Goal: Transaction & Acquisition: Purchase product/service

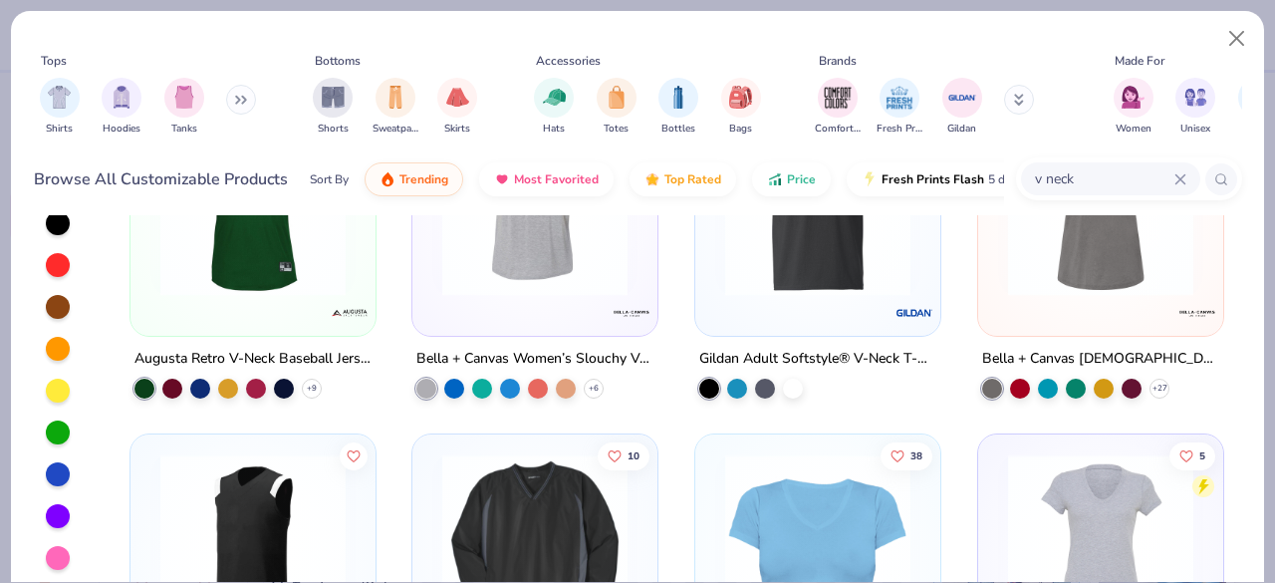
scroll to position [535, 0]
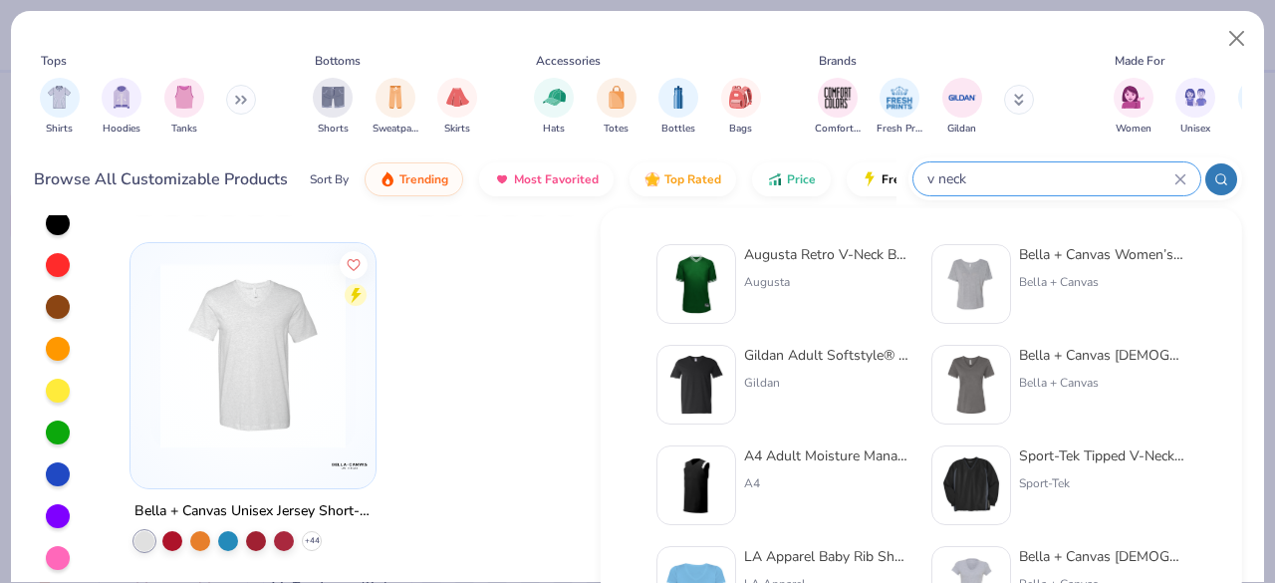
click at [1092, 180] on input "v neck" at bounding box center [1049, 178] width 249 height 23
type input "v"
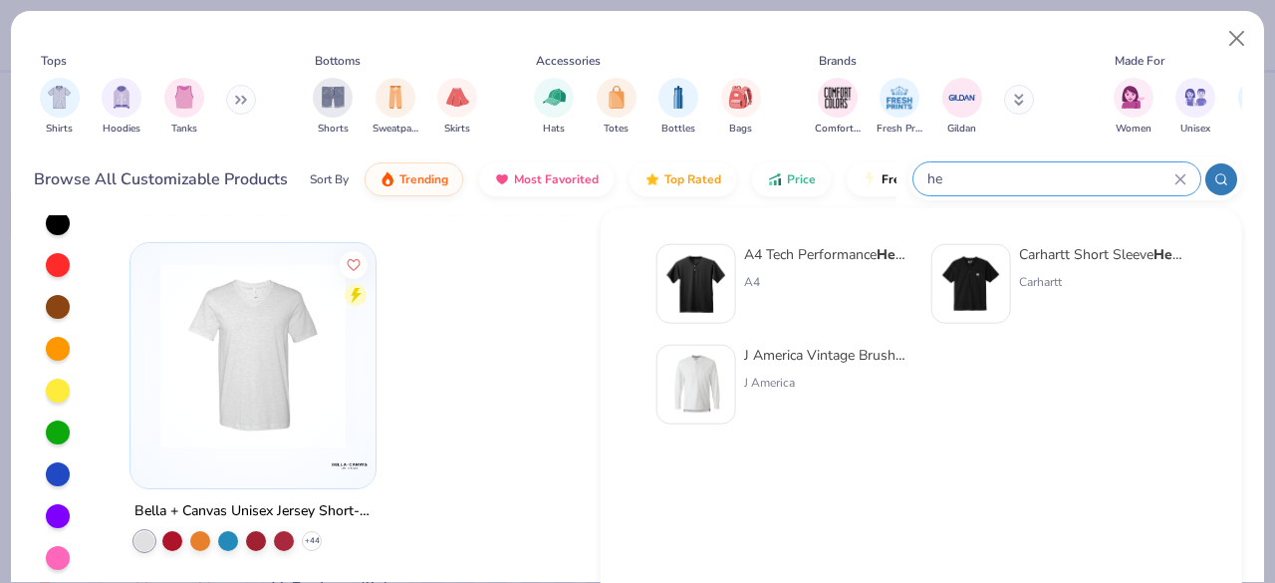
type input "h"
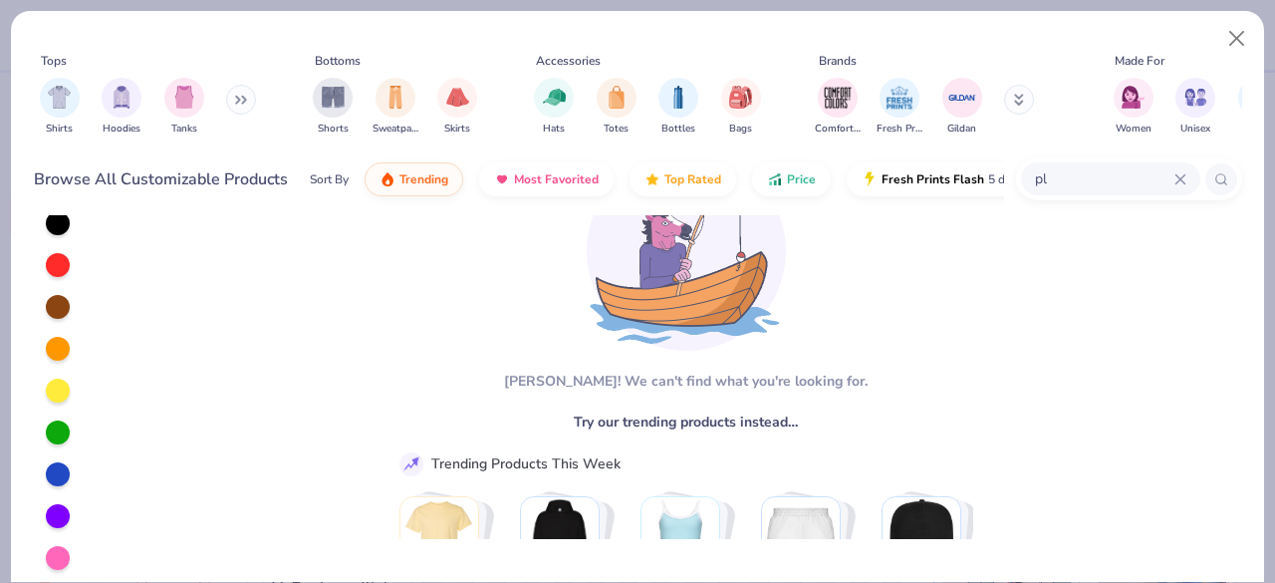
type input "p"
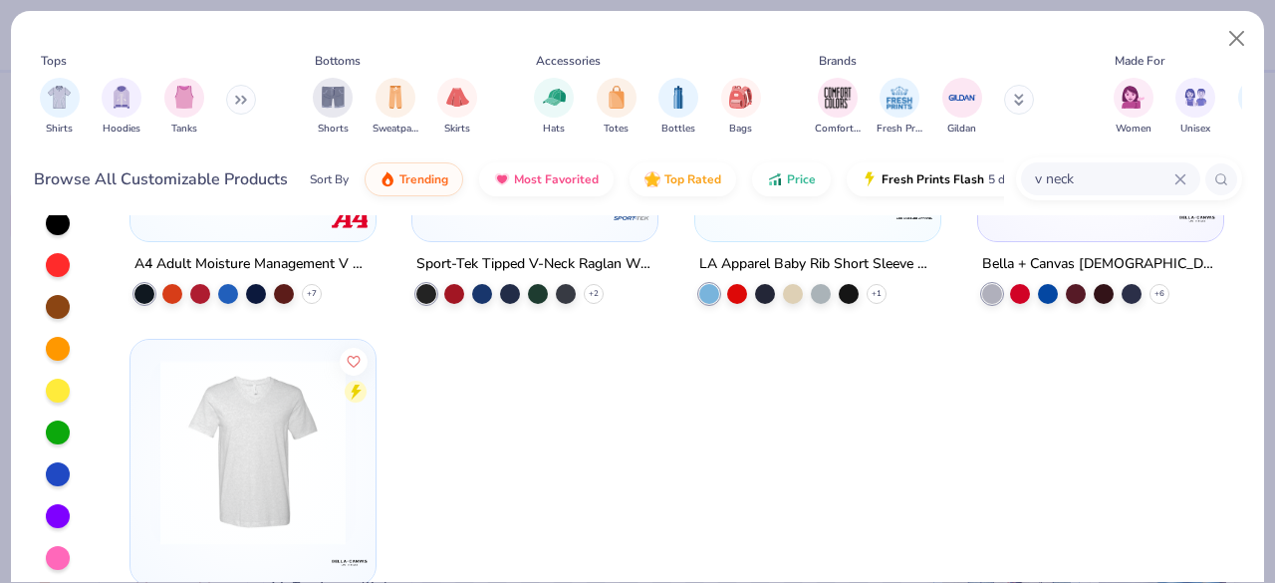
scroll to position [449, 0]
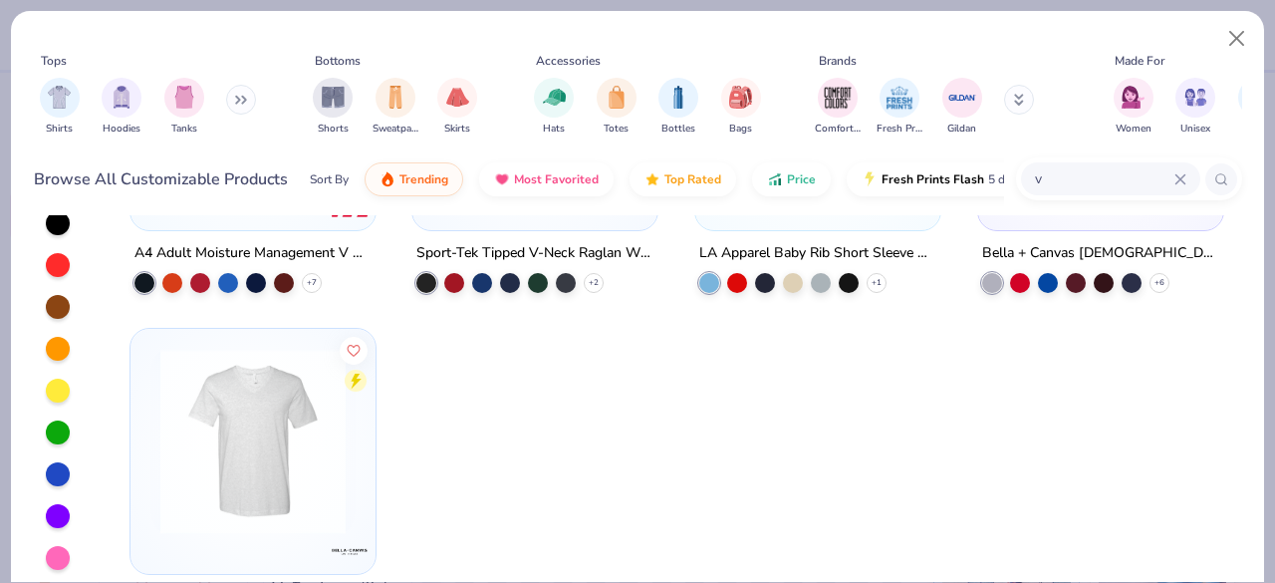
type input "v"
type input "henley"
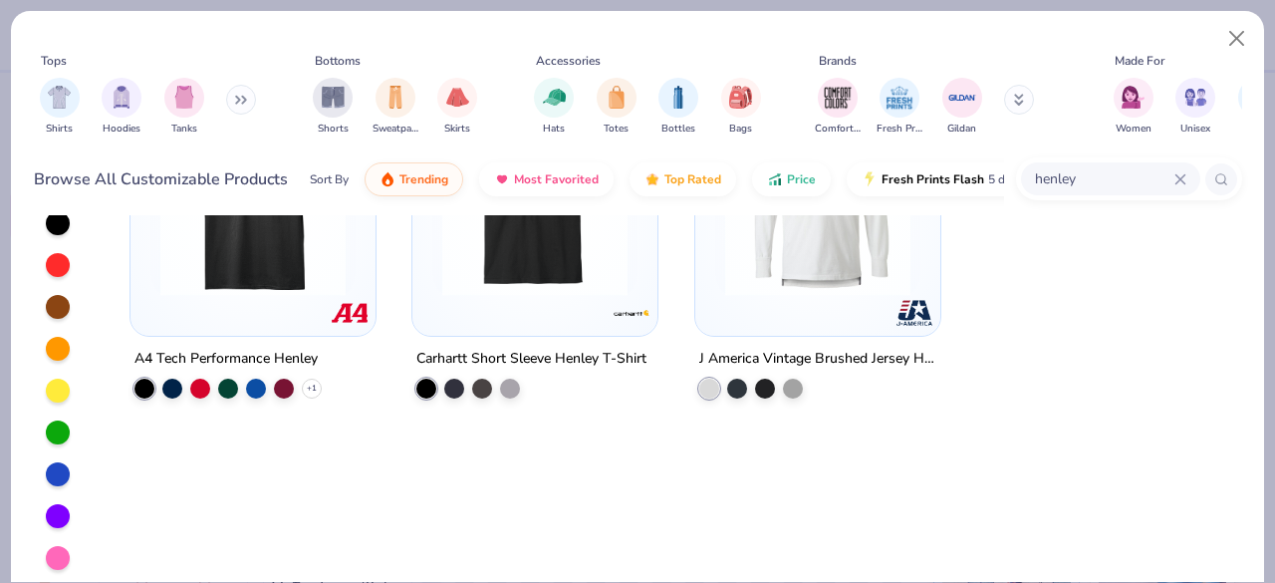
scroll to position [0, 0]
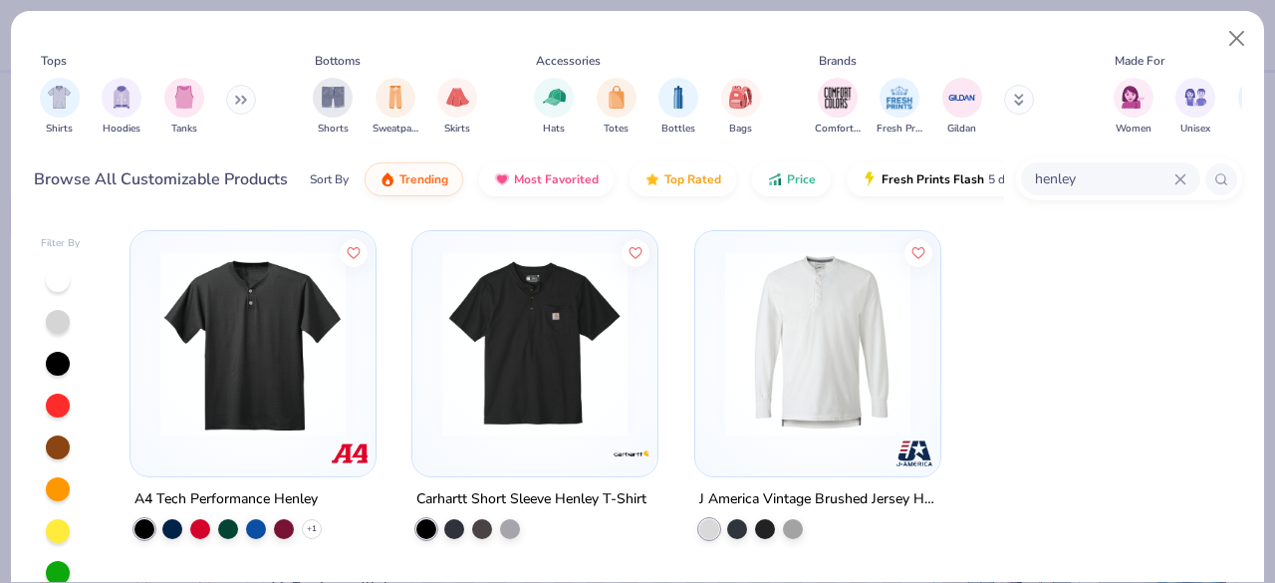
click at [267, 339] on img at bounding box center [252, 343] width 205 height 185
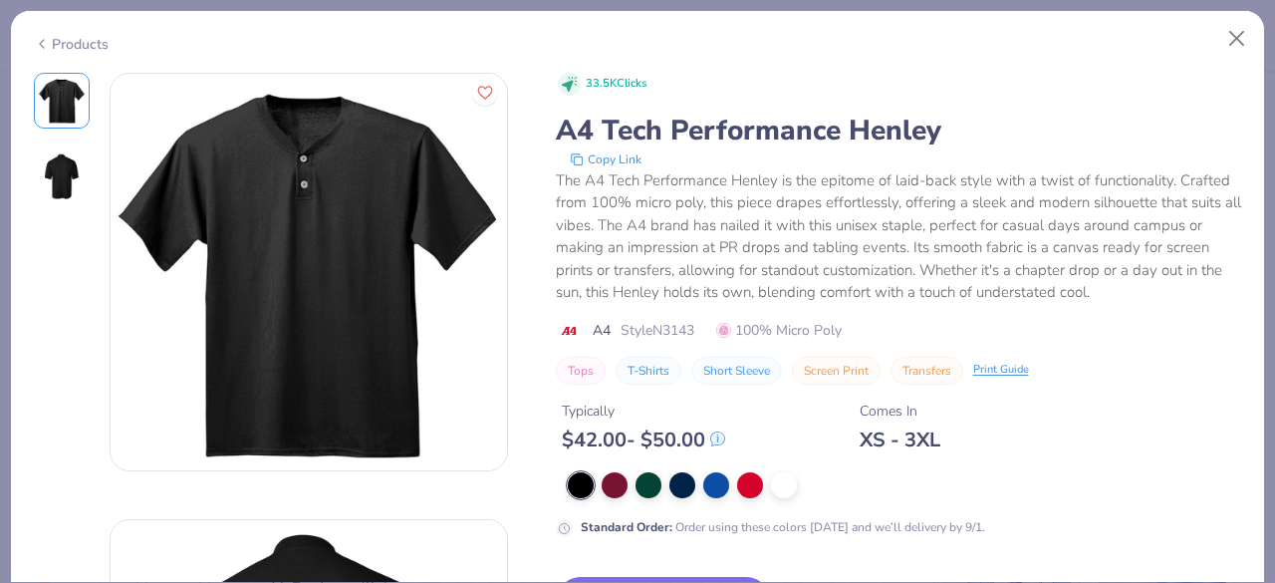
scroll to position [1, 0]
click at [46, 47] on icon at bounding box center [42, 44] width 16 height 24
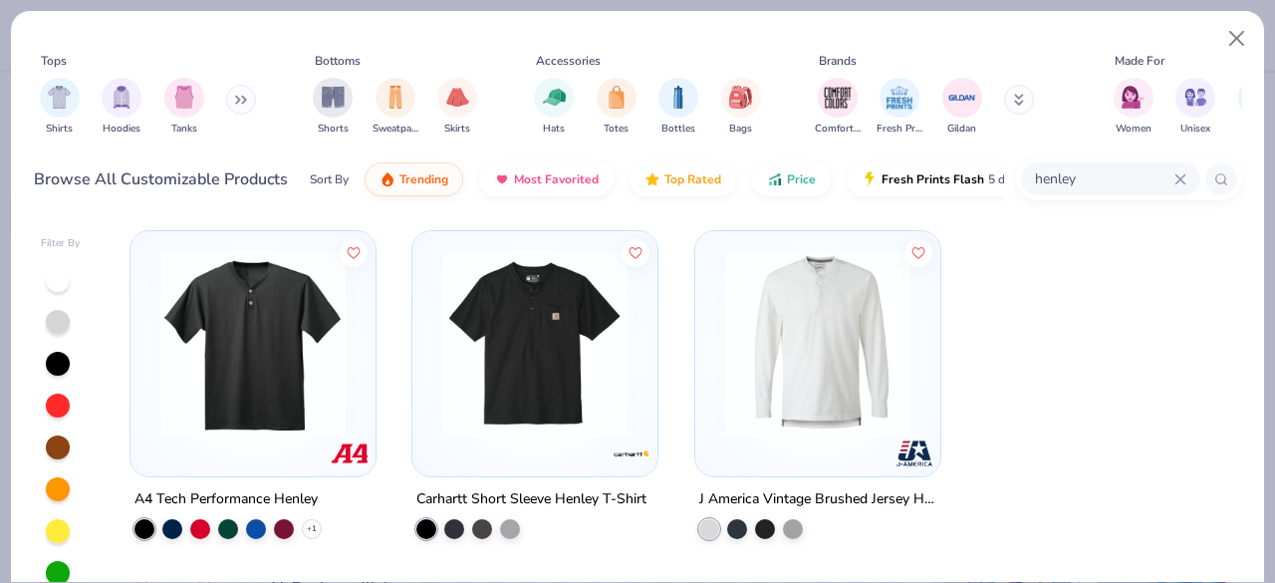
click at [1185, 176] on icon at bounding box center [1180, 179] width 12 height 12
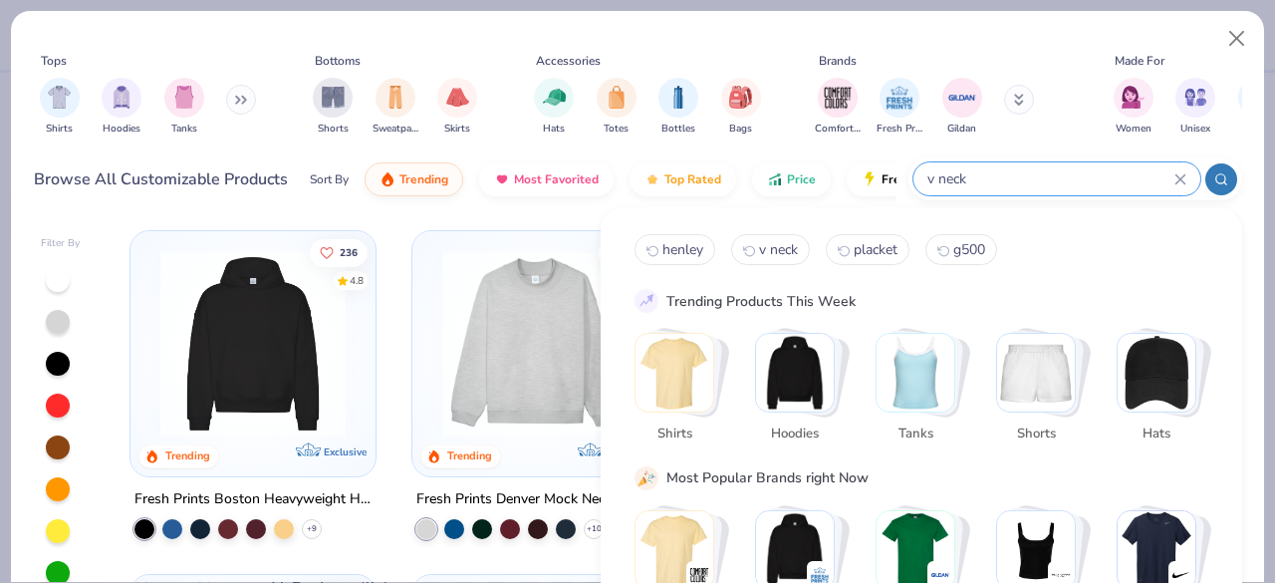
type input "v neck"
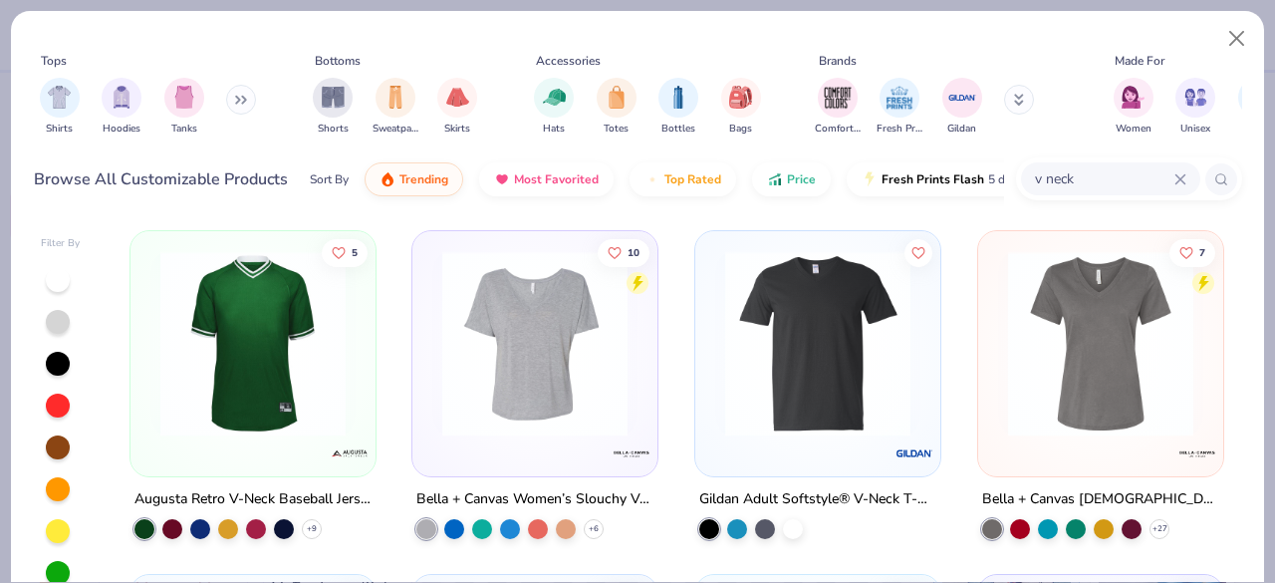
click at [1073, 330] on img at bounding box center [1100, 343] width 205 height 185
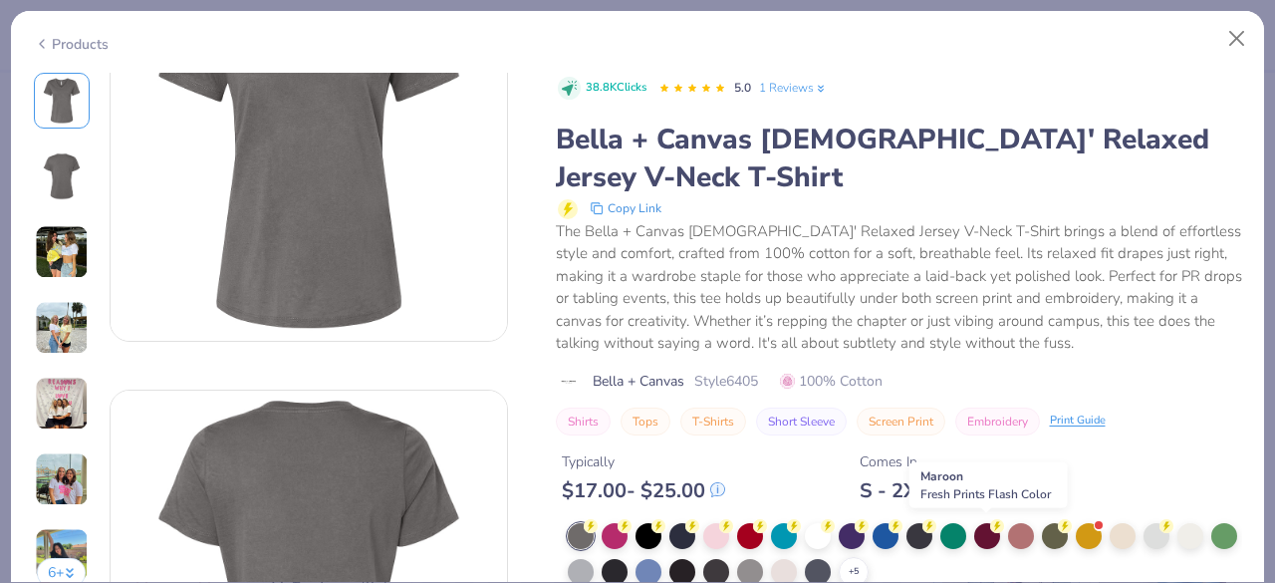
scroll to position [129, 0]
click at [593, 563] on div at bounding box center [581, 570] width 26 height 26
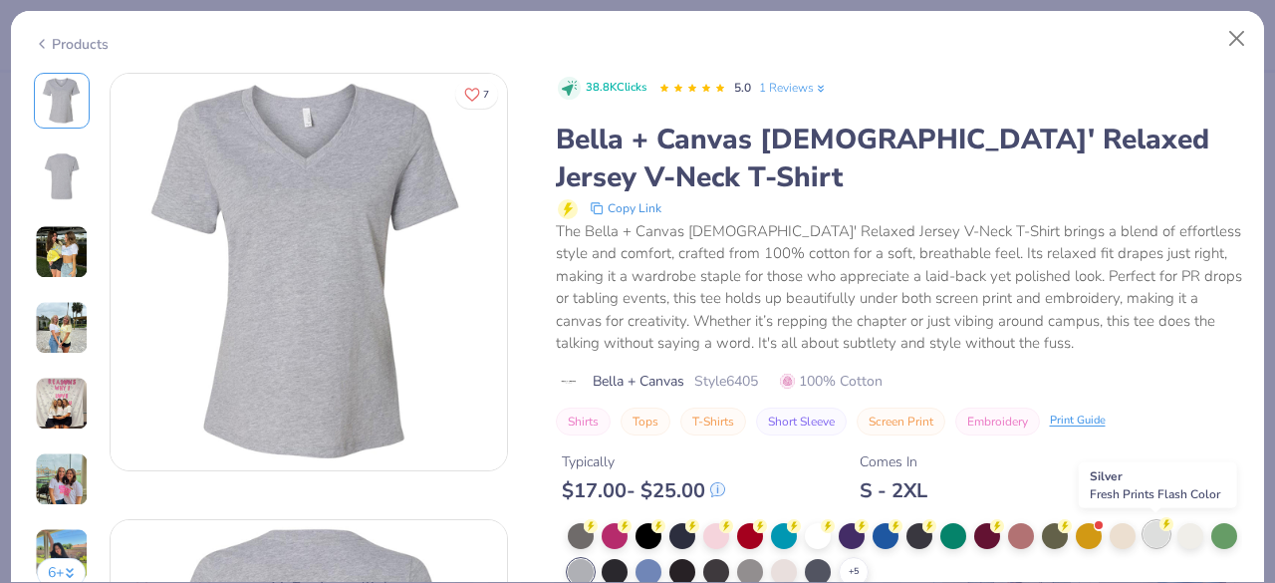
click at [597, 525] on circle at bounding box center [591, 526] width 14 height 14
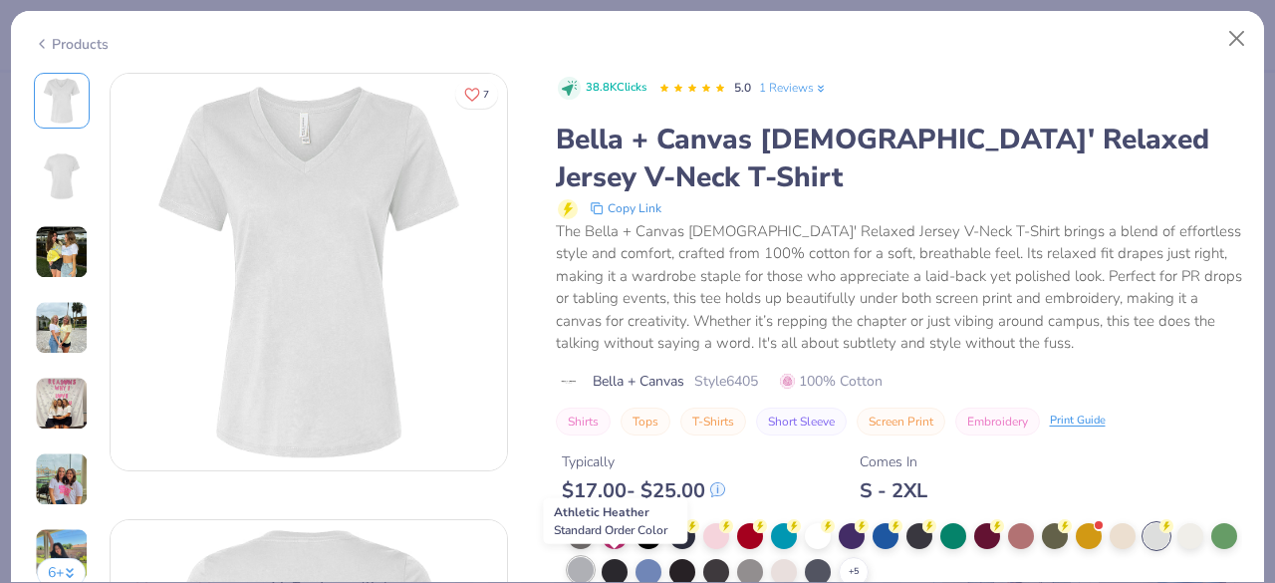
click at [593, 563] on div at bounding box center [581, 570] width 26 height 26
